Goal: Transaction & Acquisition: Purchase product/service

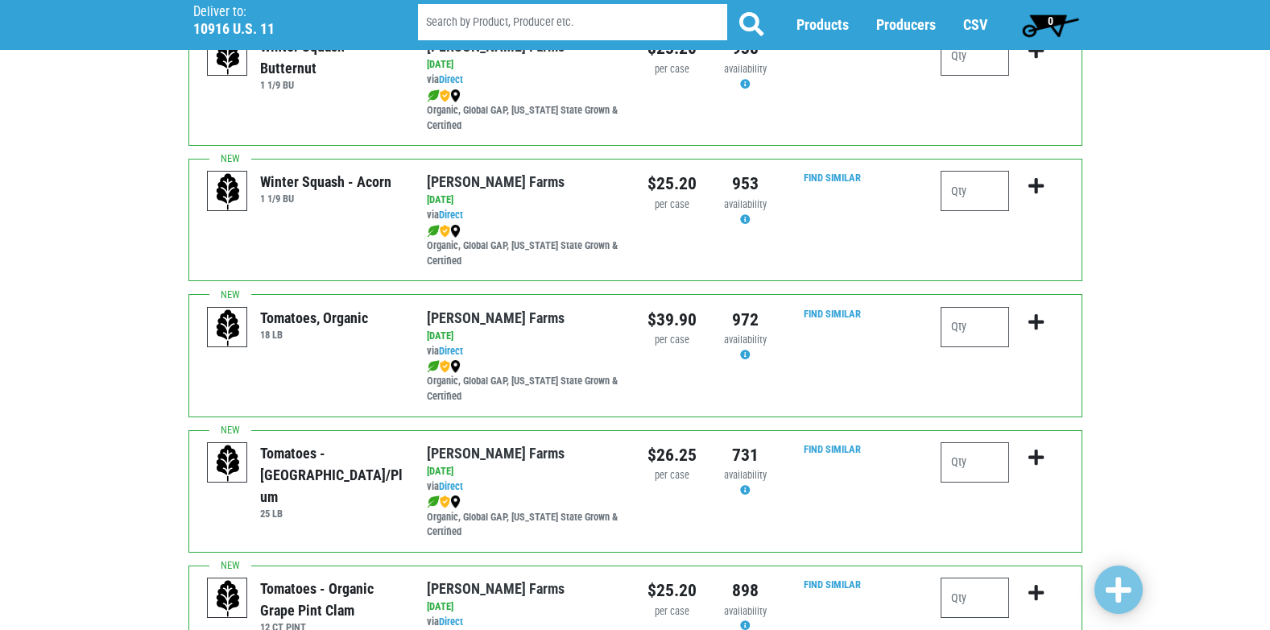
scroll to position [322, 0]
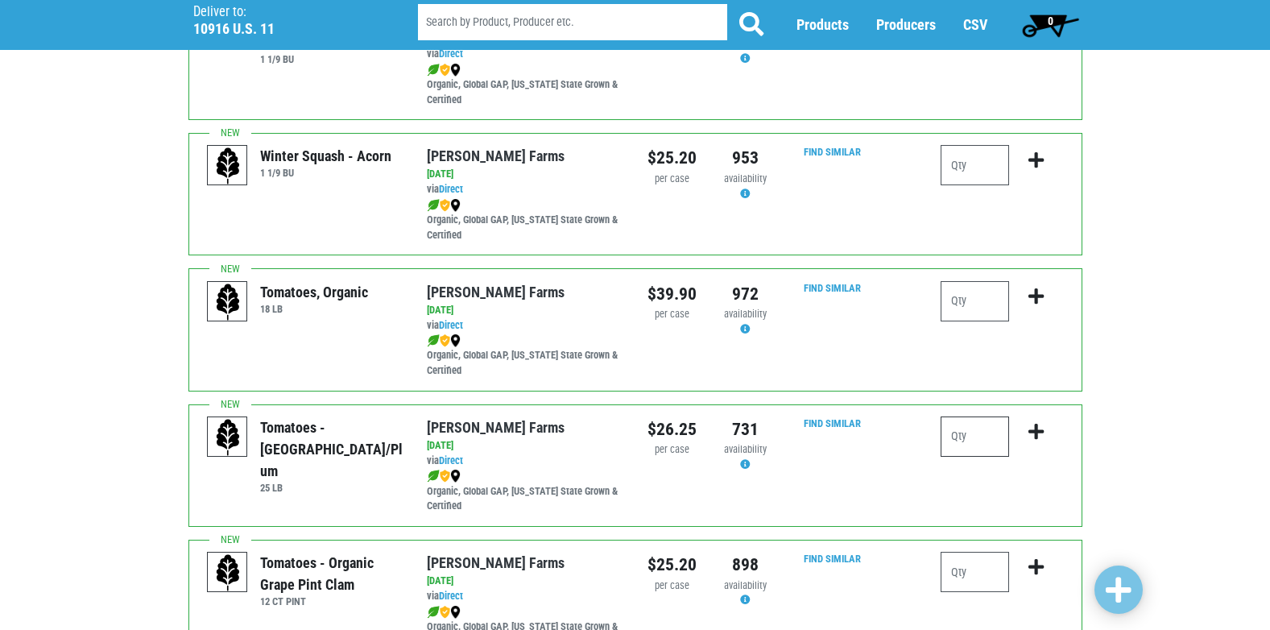
click at [976, 440] on input "number" at bounding box center [974, 436] width 68 height 40
type input "1"
click at [1036, 426] on icon "submit" at bounding box center [1035, 432] width 15 height 18
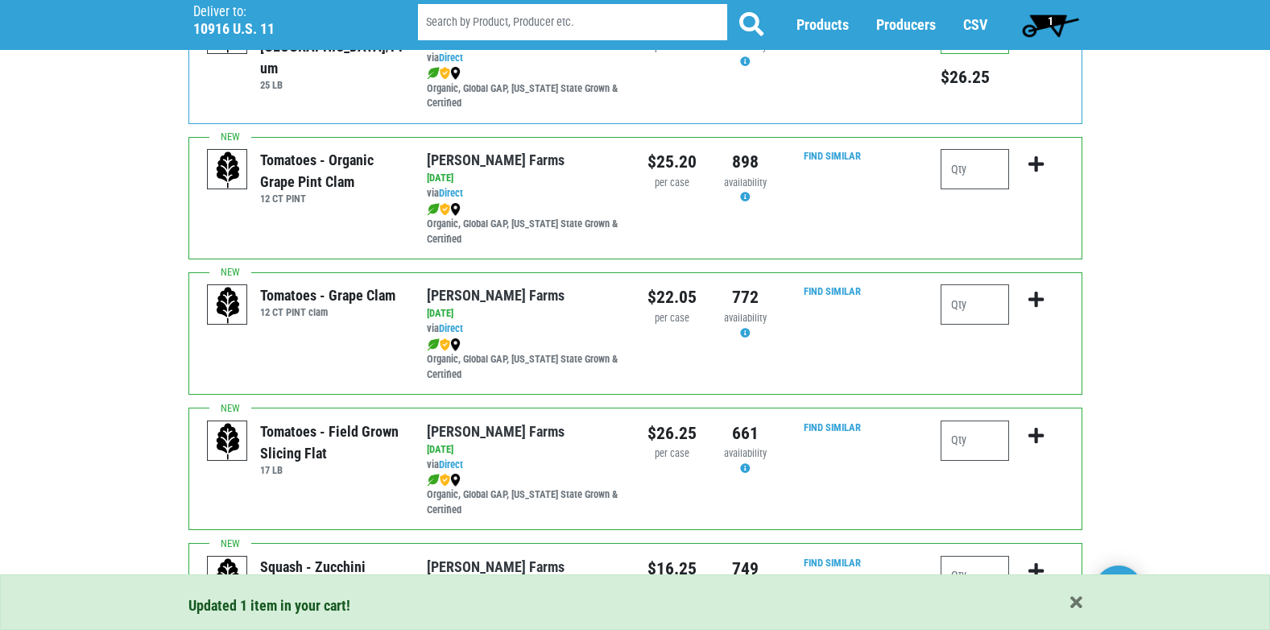
scroll to position [805, 0]
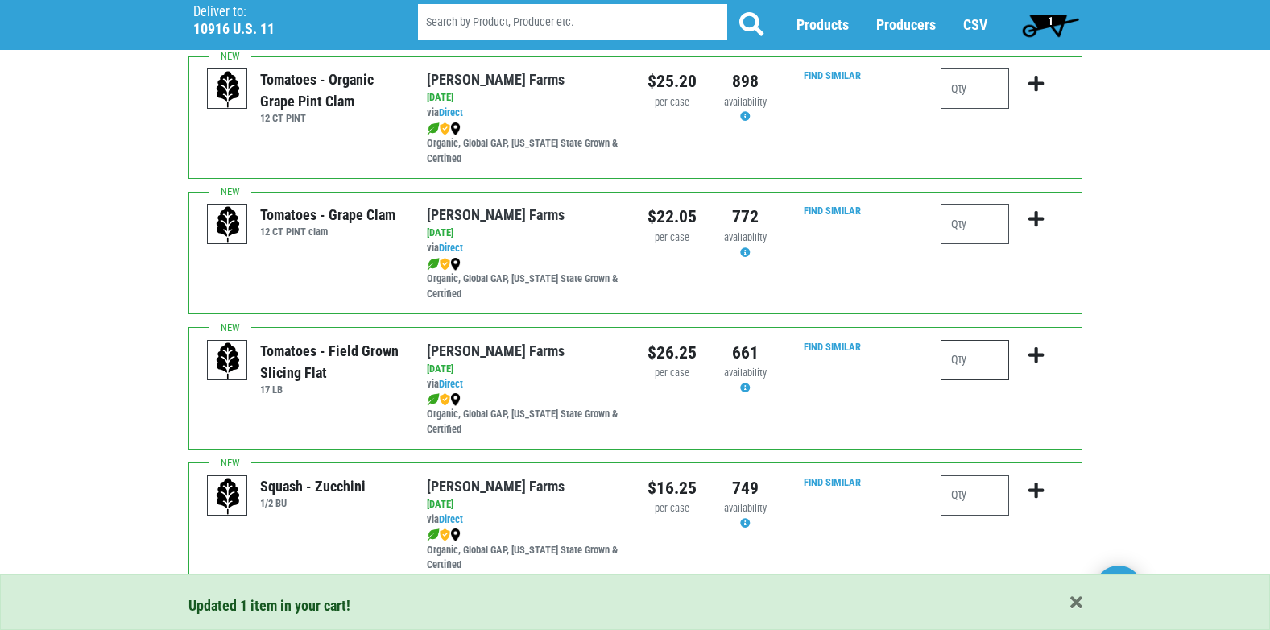
click at [960, 356] on input "number" at bounding box center [974, 360] width 68 height 40
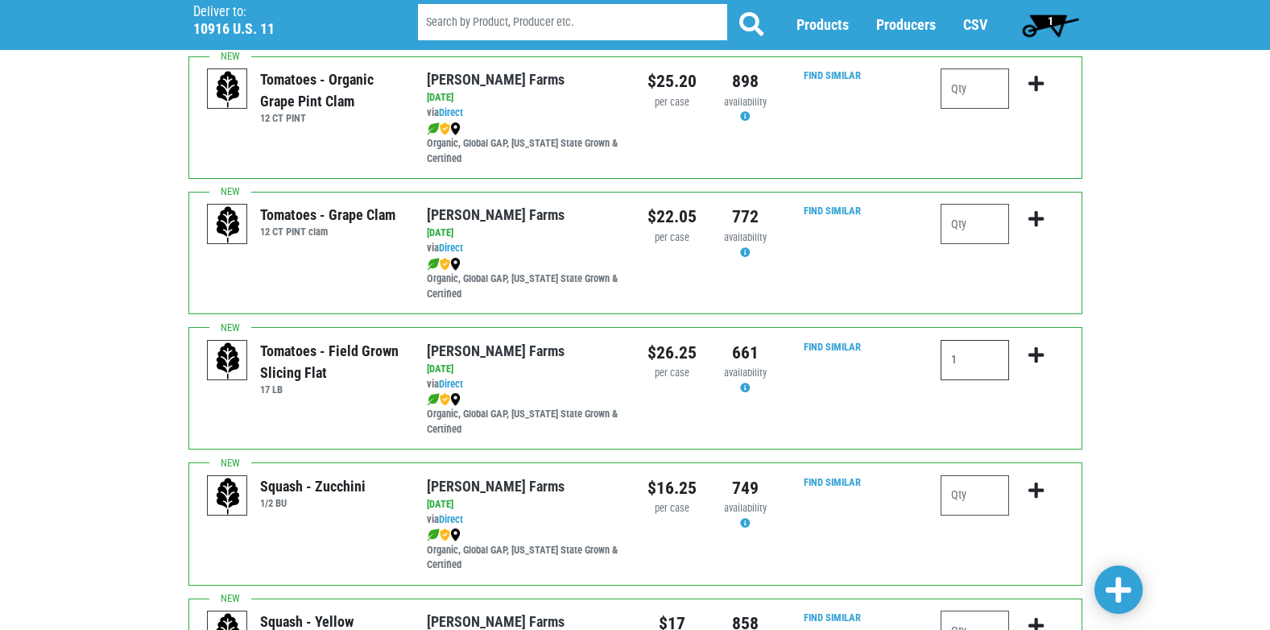
type input "1"
click at [1035, 355] on icon "submit" at bounding box center [1035, 355] width 15 height 18
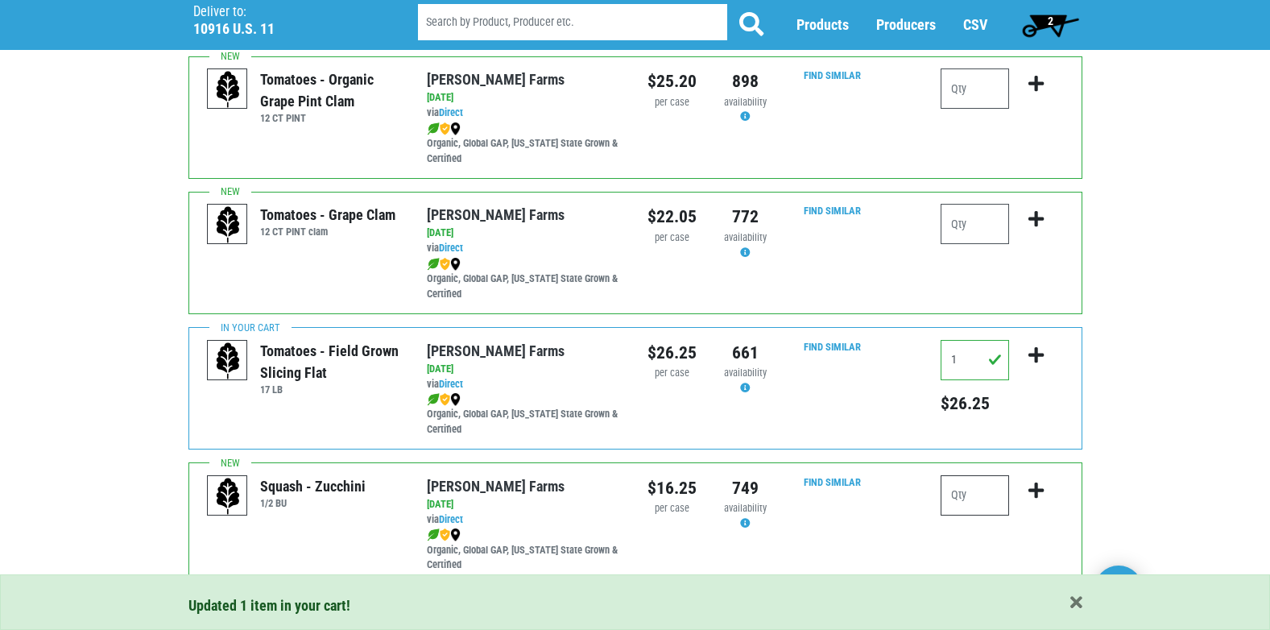
click at [963, 506] on input "number" at bounding box center [974, 495] width 68 height 40
type input "1"
click at [1037, 492] on icon "submit" at bounding box center [1035, 490] width 15 height 18
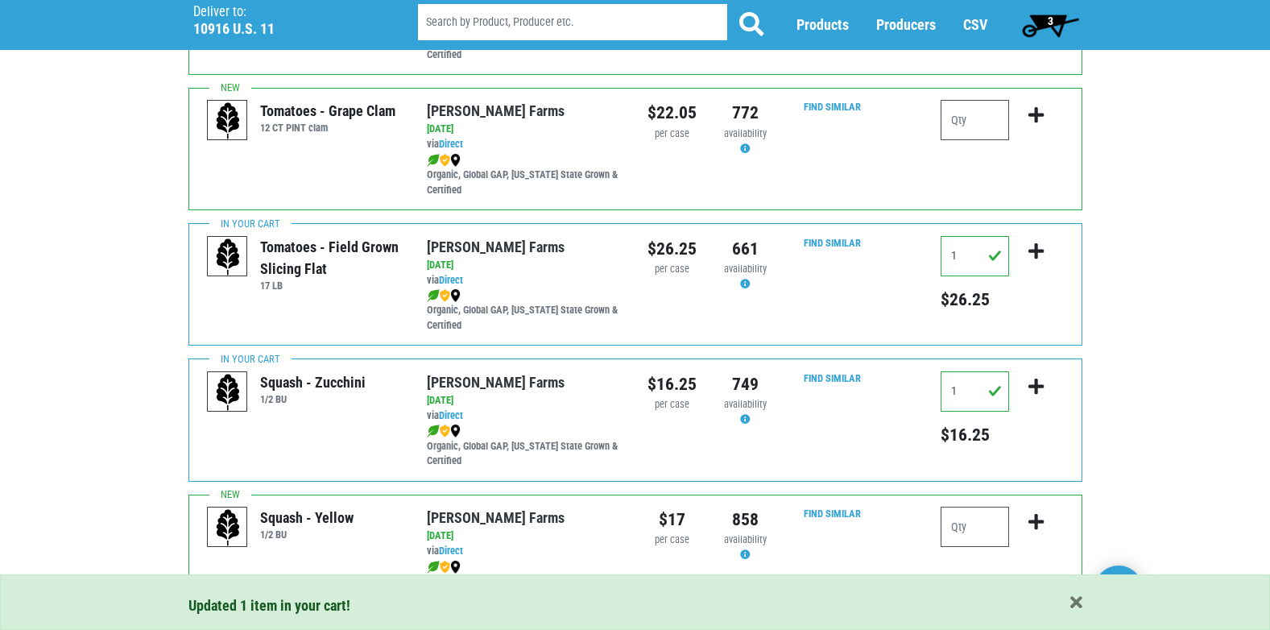
scroll to position [1047, 0]
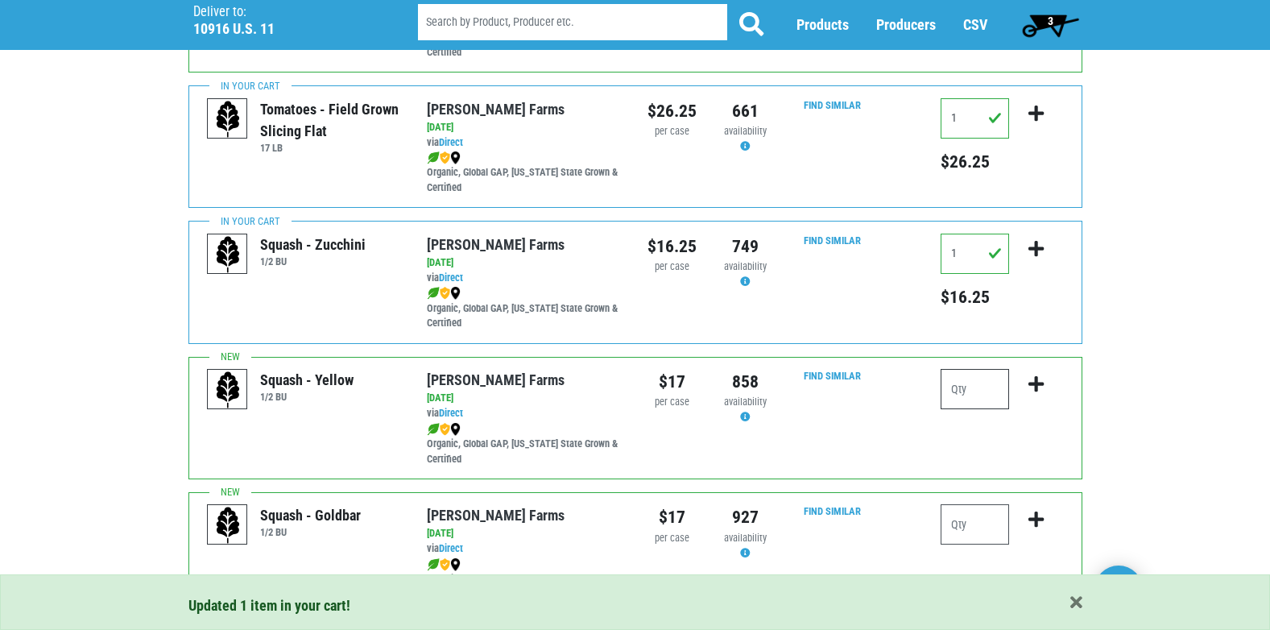
click at [958, 397] on input "number" at bounding box center [974, 389] width 68 height 40
type input "1"
click at [1032, 385] on icon "submit" at bounding box center [1035, 384] width 15 height 18
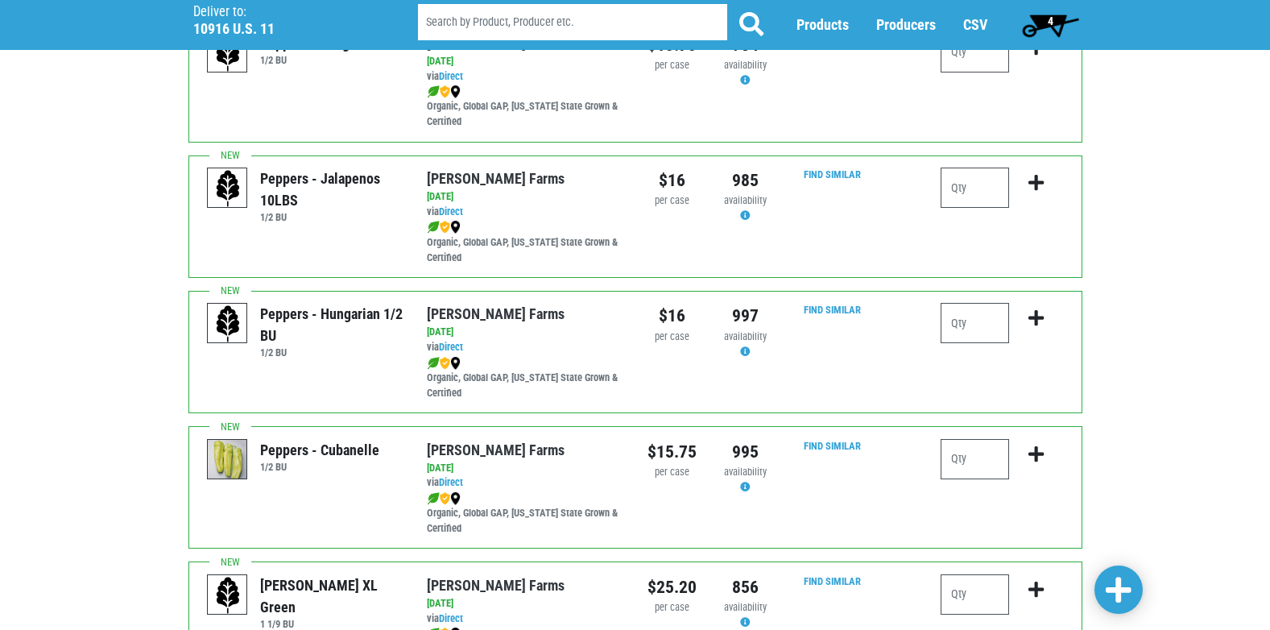
scroll to position [1771, 0]
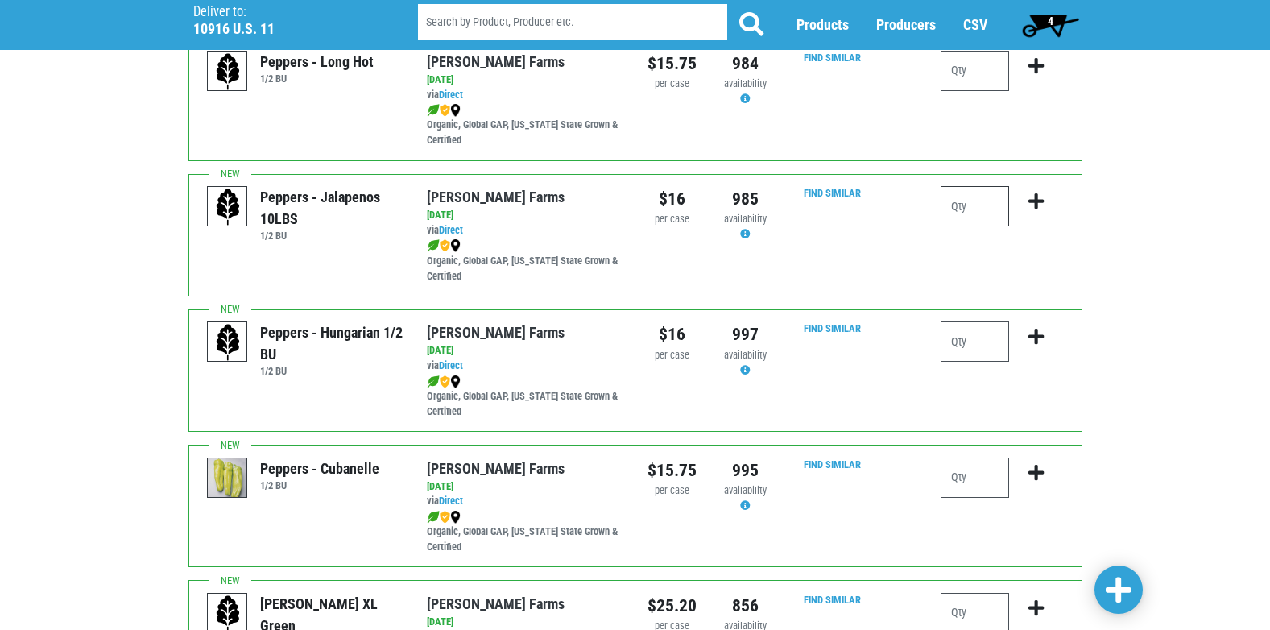
click at [976, 212] on input "number" at bounding box center [974, 206] width 68 height 40
type input "1"
click at [1038, 193] on icon "submit" at bounding box center [1035, 201] width 15 height 18
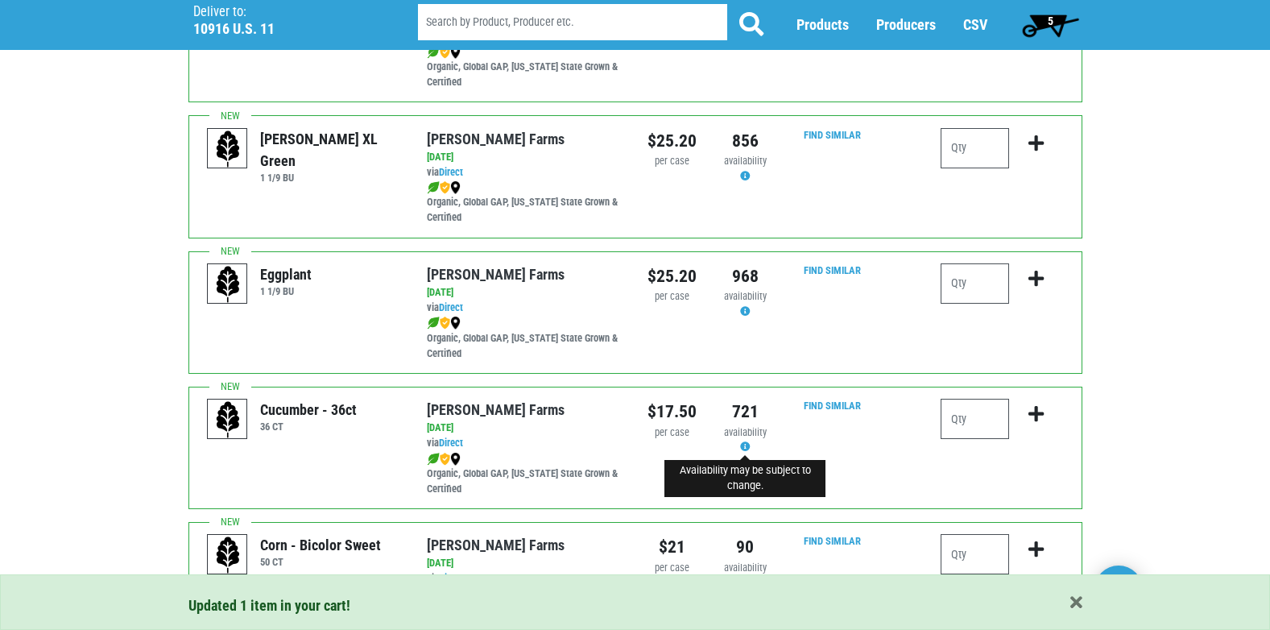
scroll to position [2254, 0]
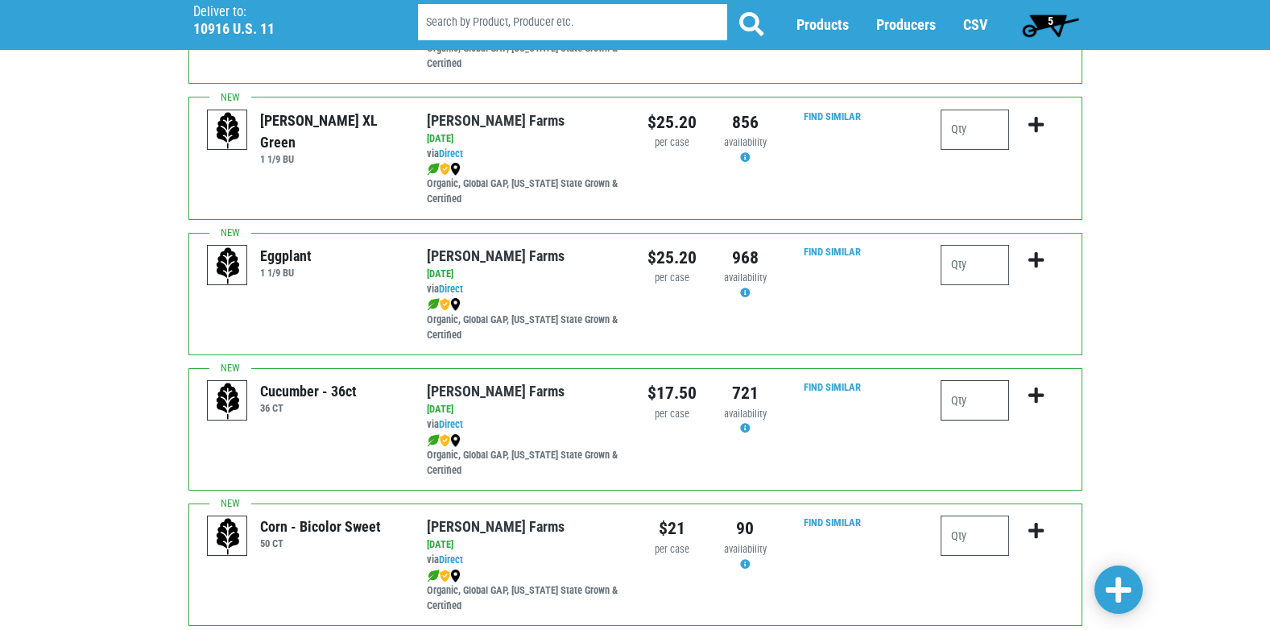
click at [978, 407] on input "number" at bounding box center [974, 400] width 68 height 40
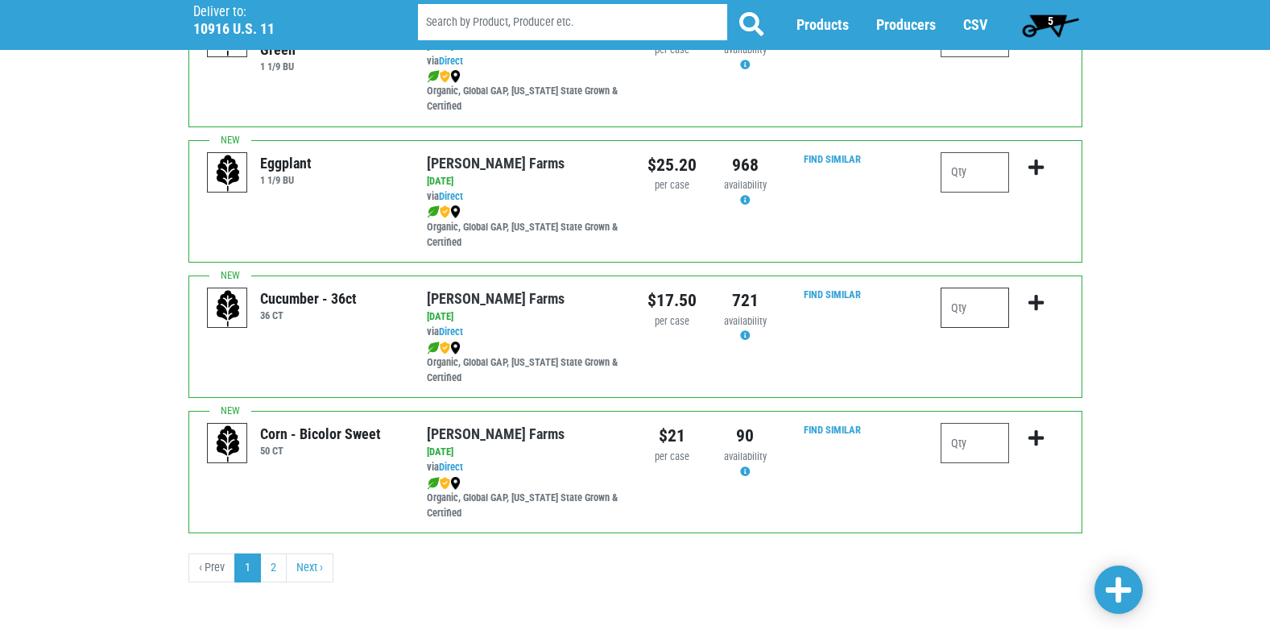
scroll to position [2353, 0]
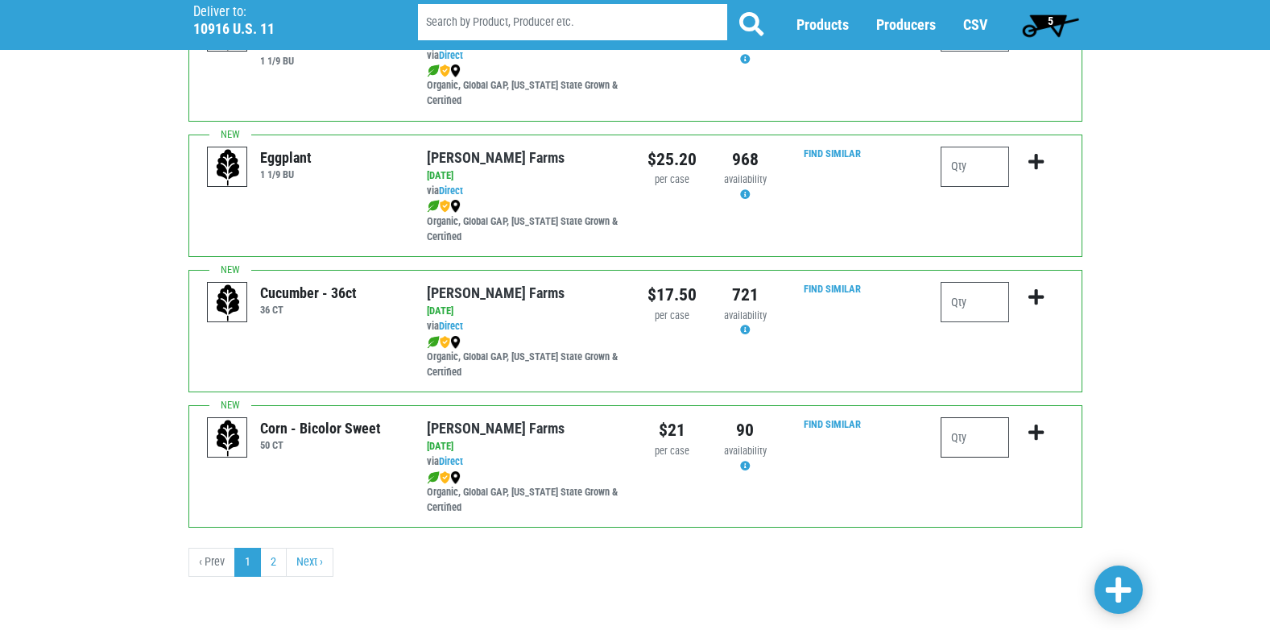
click at [958, 437] on input "number" at bounding box center [974, 437] width 68 height 40
type input "5"
click at [1042, 428] on icon "submit" at bounding box center [1035, 433] width 15 height 18
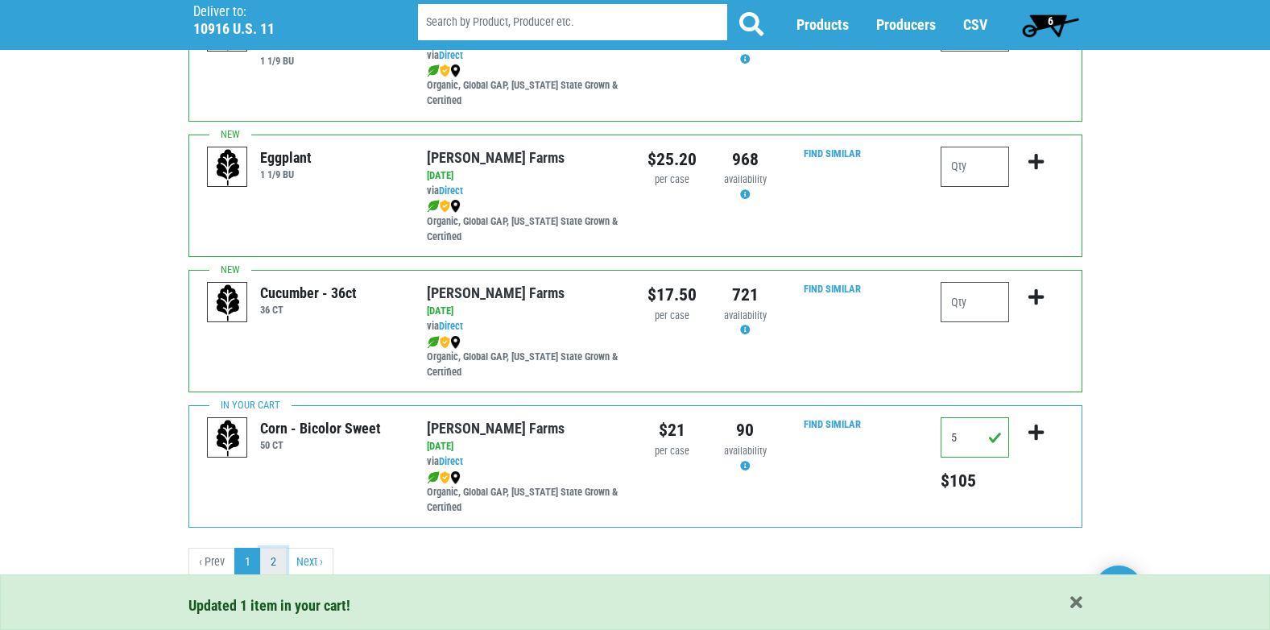
click at [269, 559] on link "2" at bounding box center [273, 562] width 27 height 29
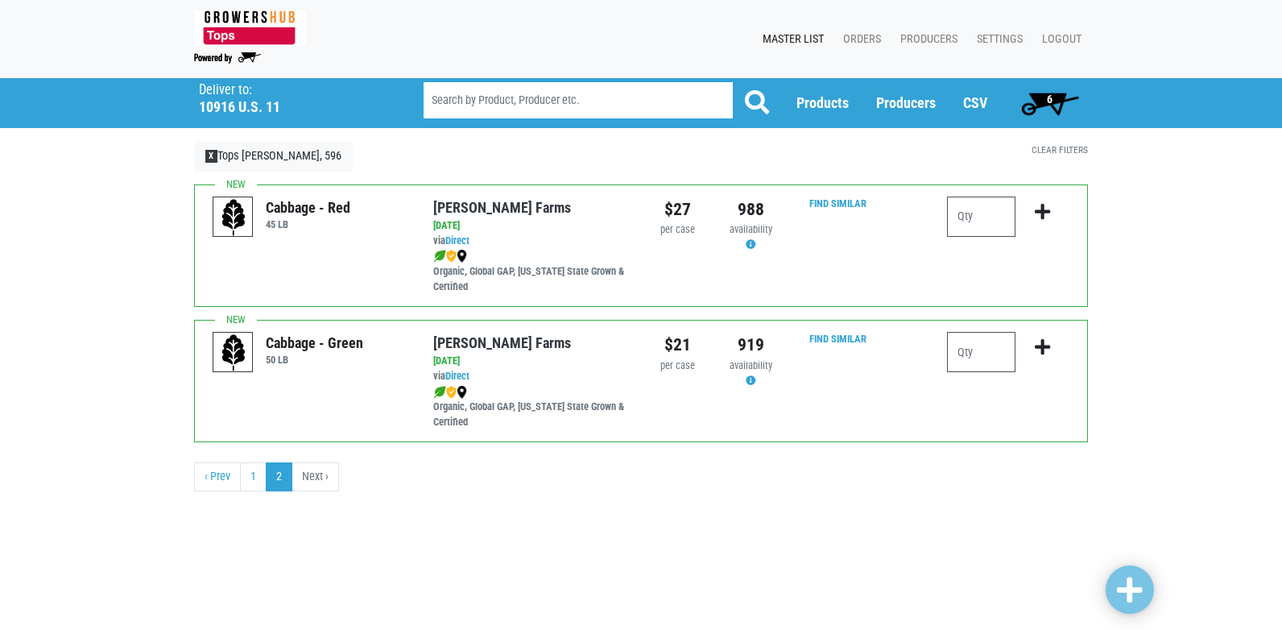
click at [1047, 97] on span "6" at bounding box center [1050, 99] width 6 height 13
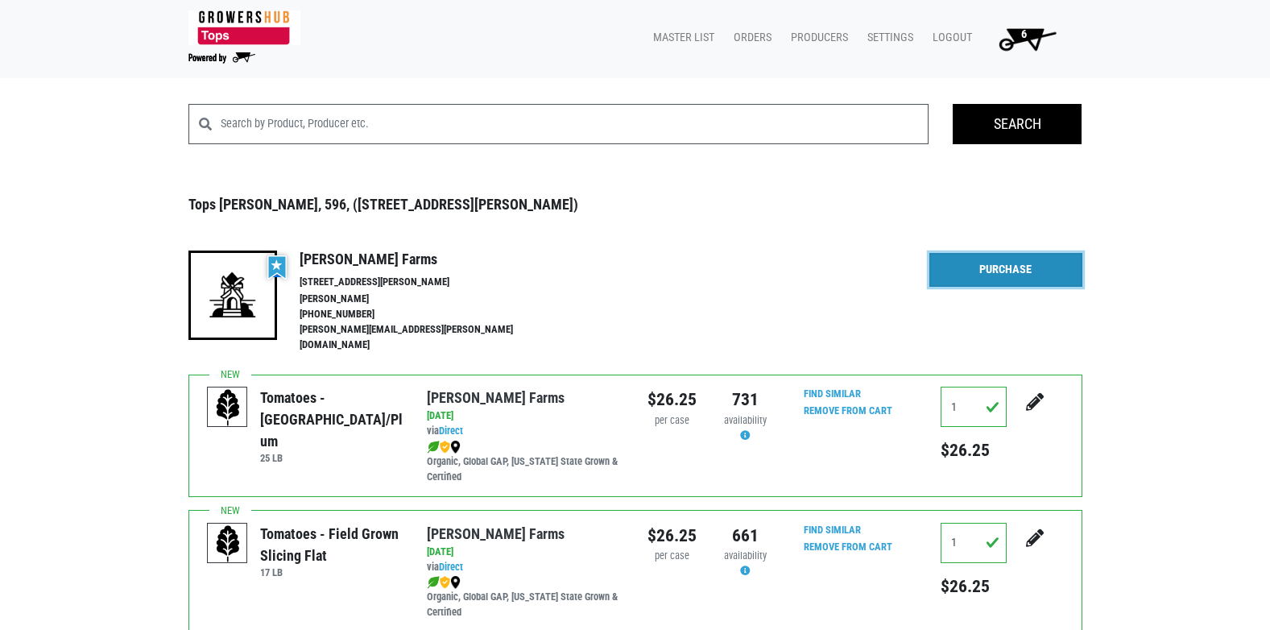
click at [1006, 272] on link "Purchase" at bounding box center [1005, 270] width 153 height 34
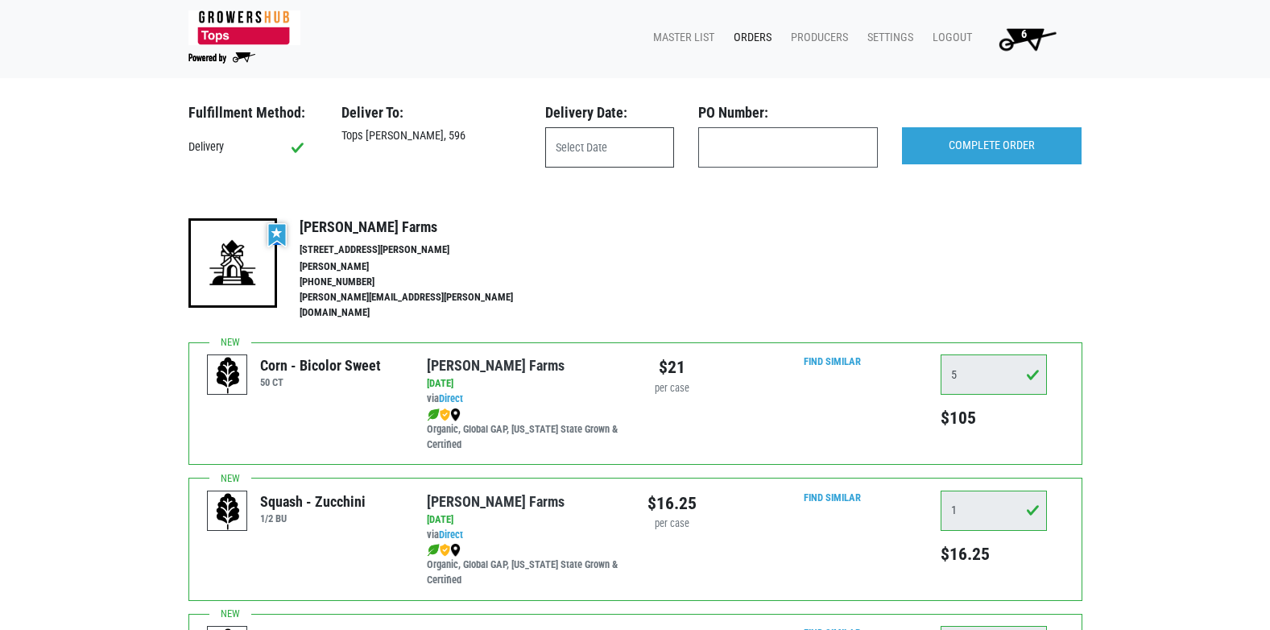
click at [582, 149] on input "text" at bounding box center [609, 147] width 129 height 40
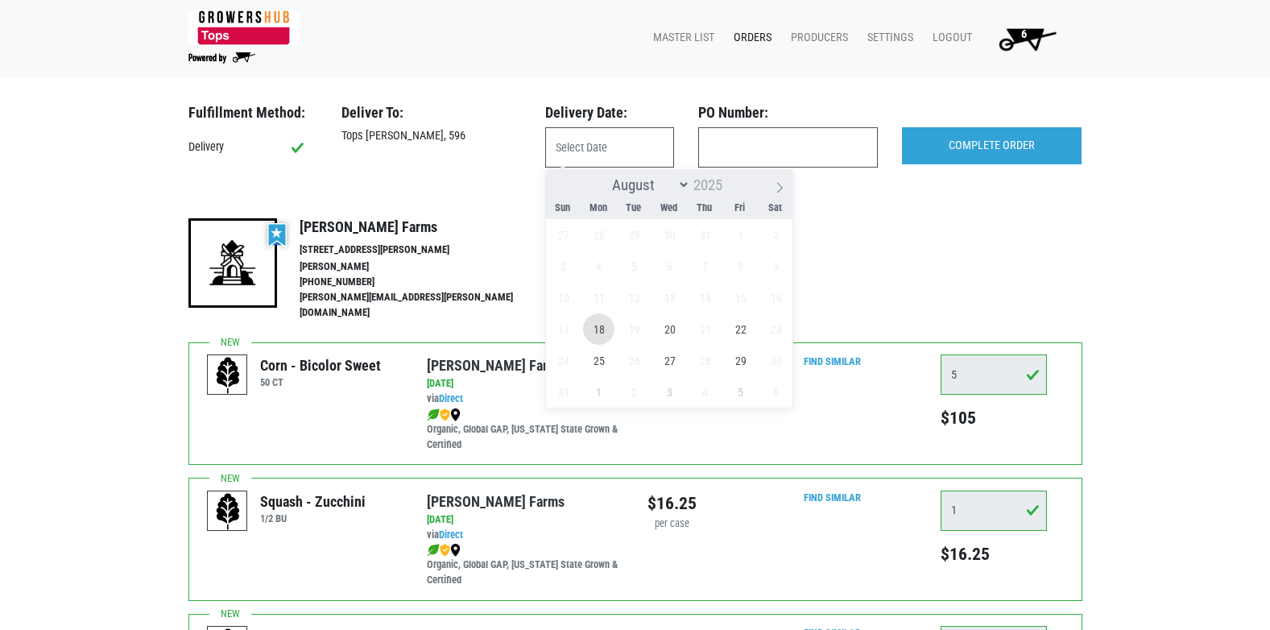
click at [602, 332] on span "18" at bounding box center [598, 328] width 31 height 31
type input "[DATE]"
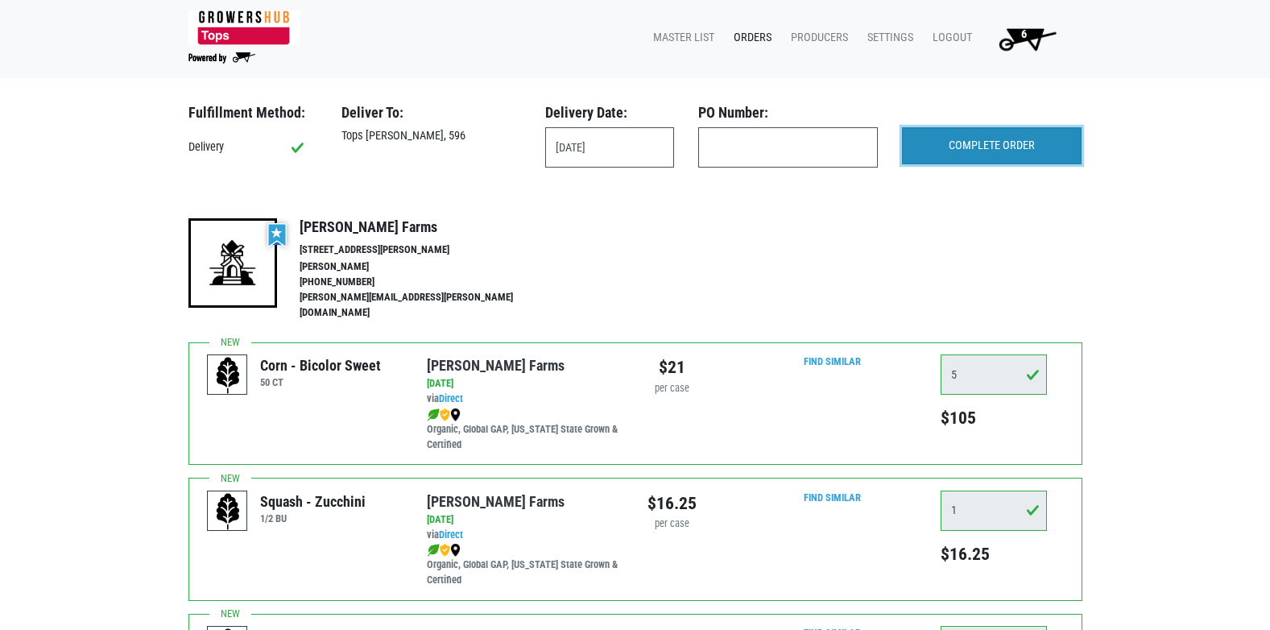
click at [1002, 147] on input "COMPLETE ORDER" at bounding box center [992, 145] width 180 height 37
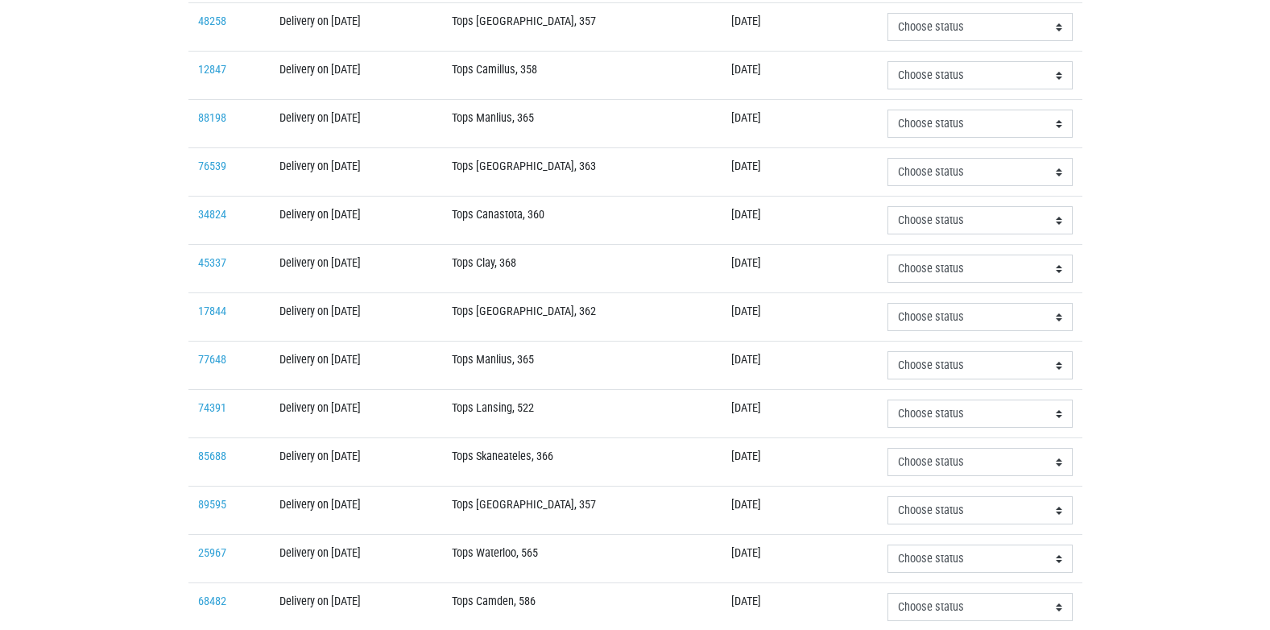
scroll to position [403, 0]
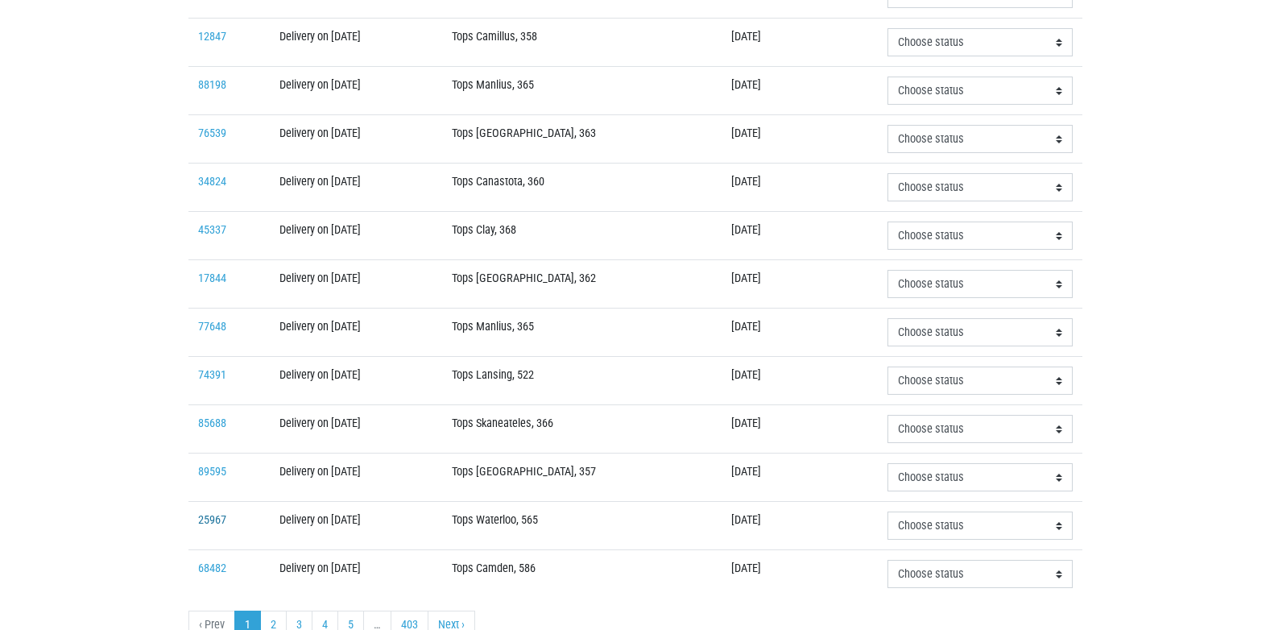
click at [206, 518] on link "25967" at bounding box center [212, 520] width 28 height 14
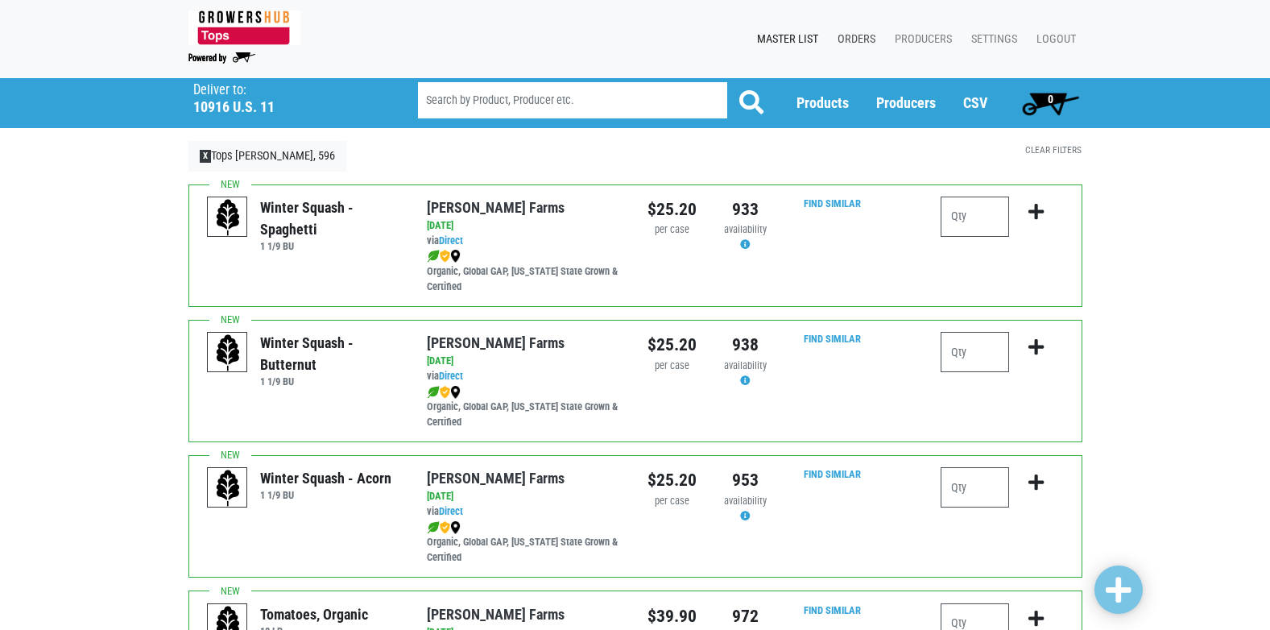
click at [857, 40] on link "Orders" at bounding box center [852, 39] width 57 height 31
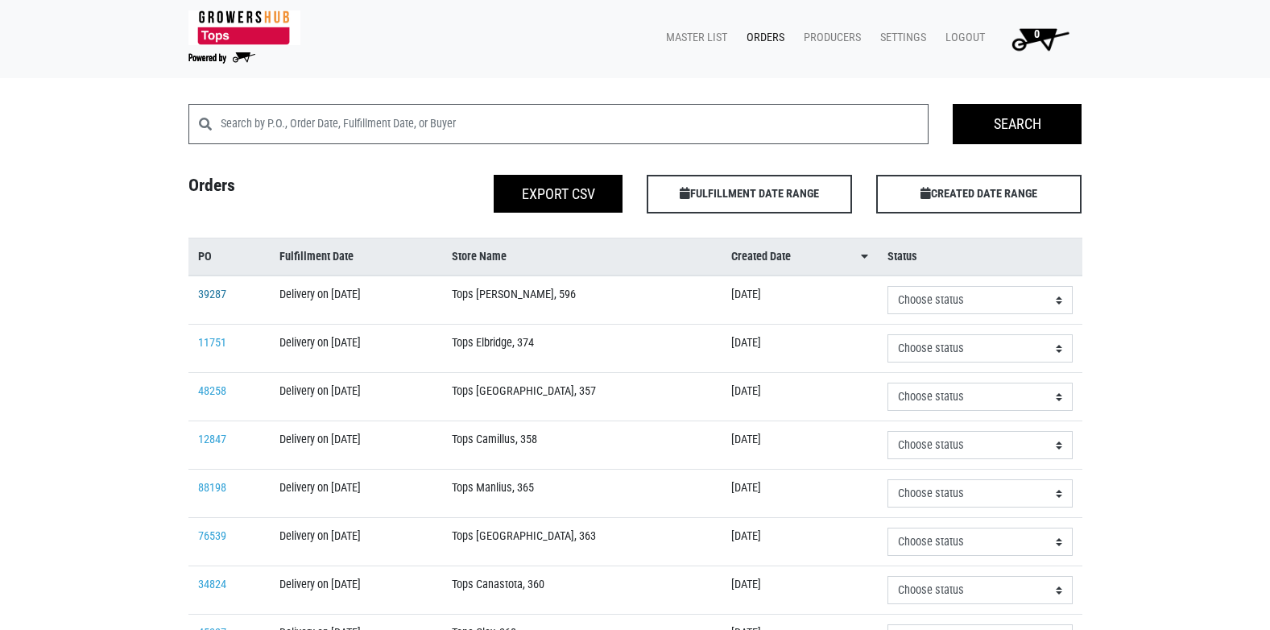
click at [214, 298] on link "39287" at bounding box center [212, 294] width 28 height 14
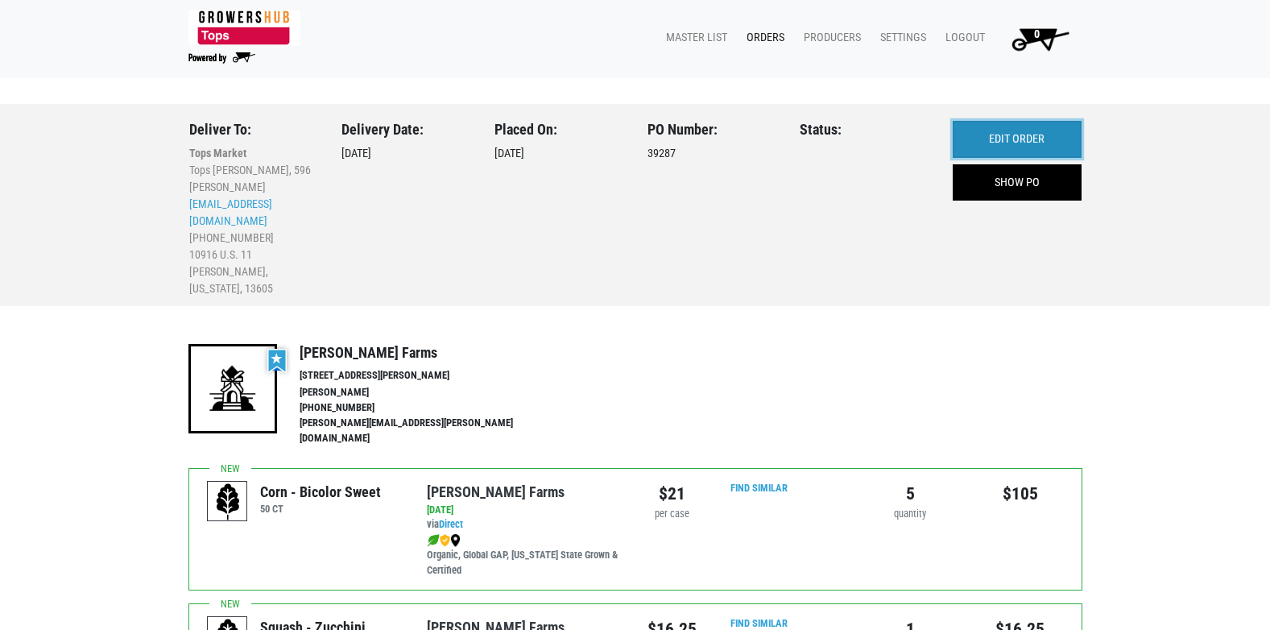
click at [1013, 141] on link "EDIT ORDER" at bounding box center [1017, 139] width 129 height 37
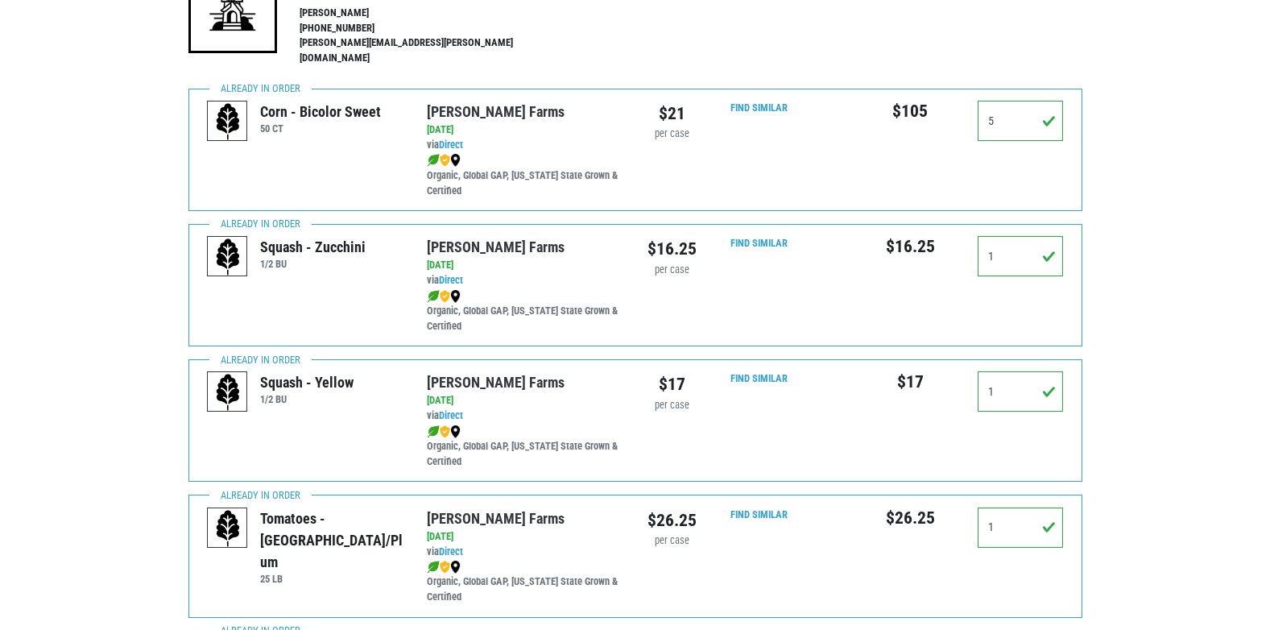
scroll to position [403, 0]
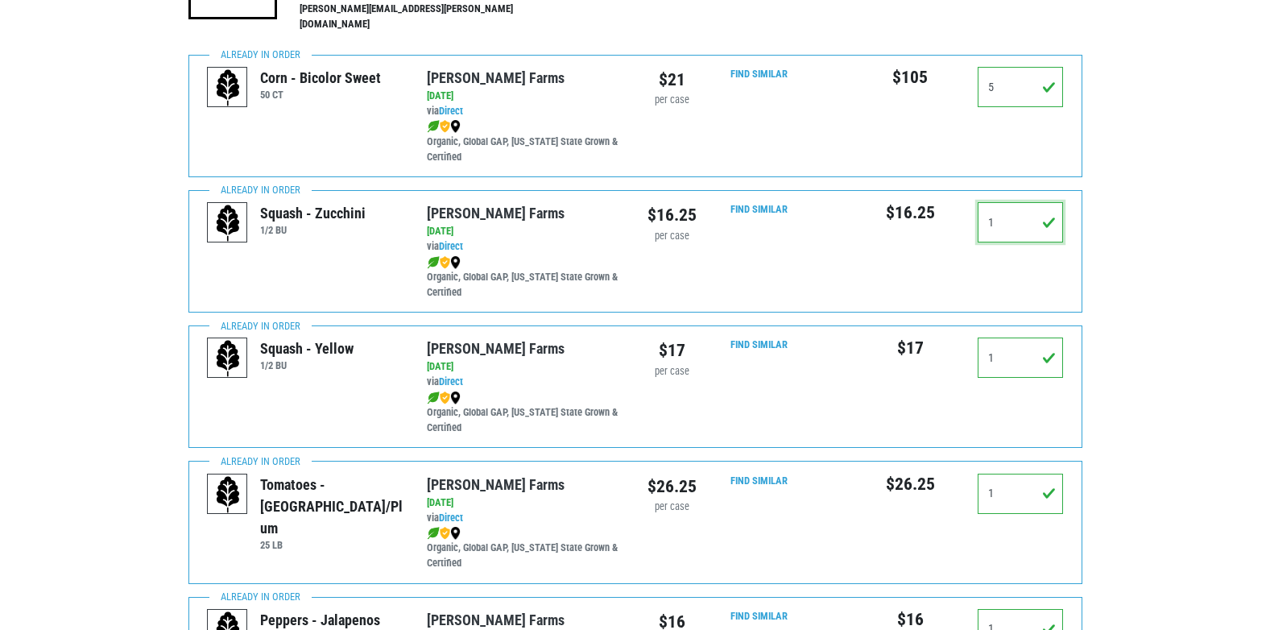
click at [999, 221] on input "1" at bounding box center [1020, 222] width 86 height 40
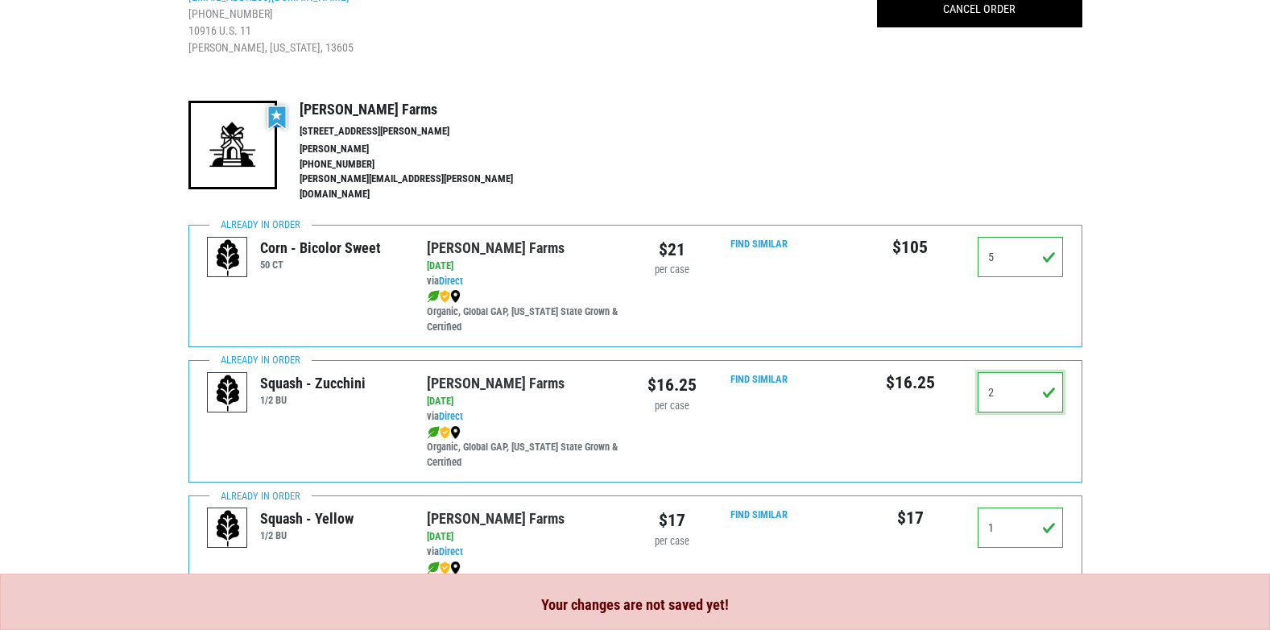
scroll to position [0, 0]
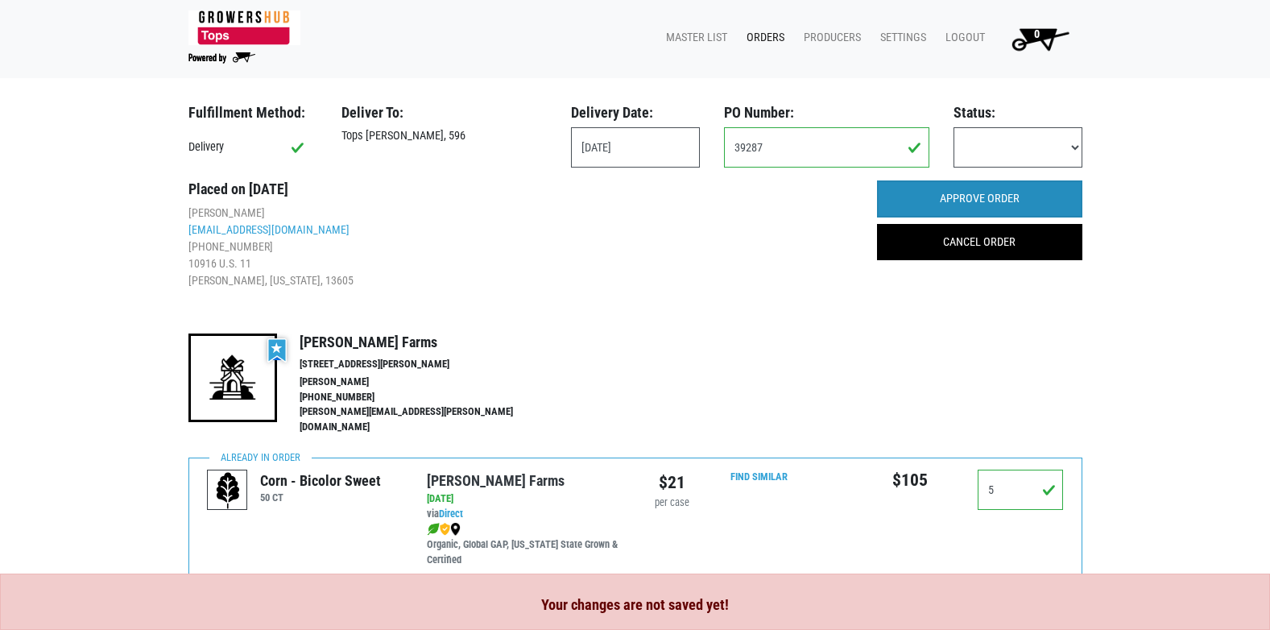
type input "2"
click at [972, 200] on input "APPROVE ORDER" at bounding box center [979, 198] width 205 height 37
